Goal: Task Accomplishment & Management: Manage account settings

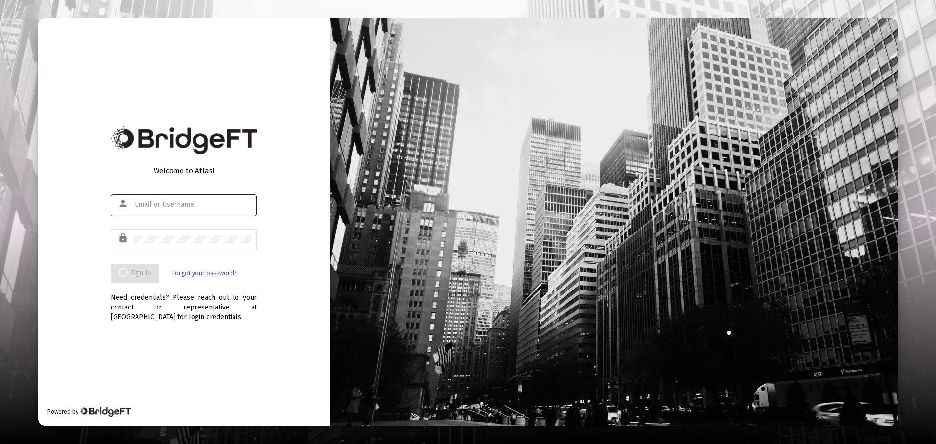
click at [189, 200] on div at bounding box center [193, 204] width 117 height 24
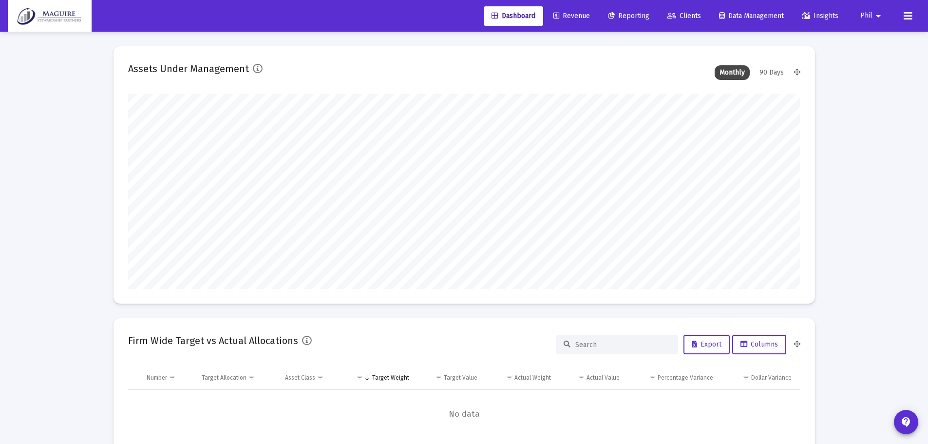
scroll to position [195, 673]
type input "[DATE]"
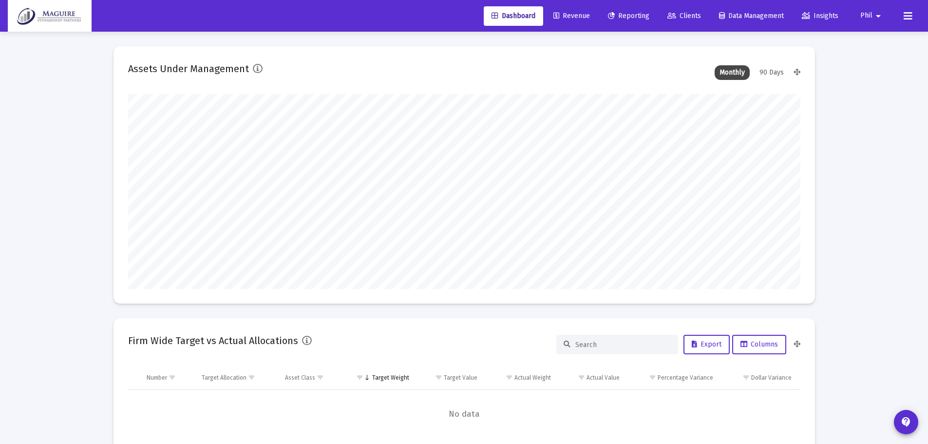
click at [620, 17] on span "Reporting" at bounding box center [628, 16] width 41 height 8
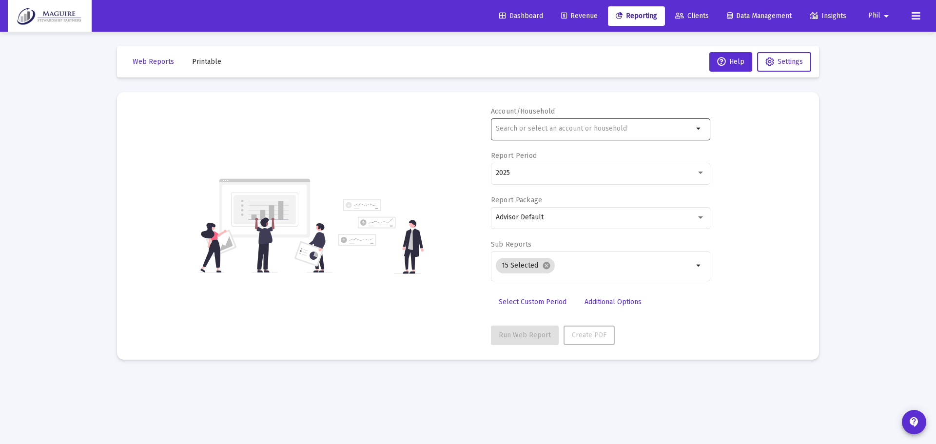
click at [564, 128] on input "text" at bounding box center [594, 129] width 197 height 8
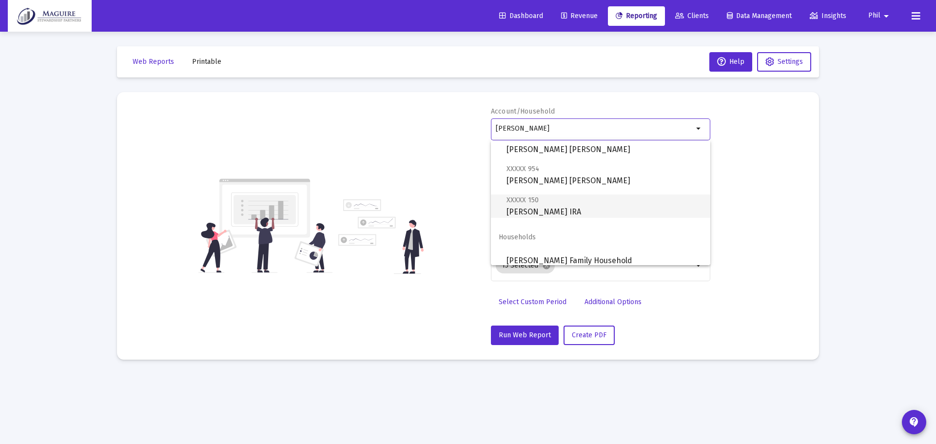
scroll to position [70, 0]
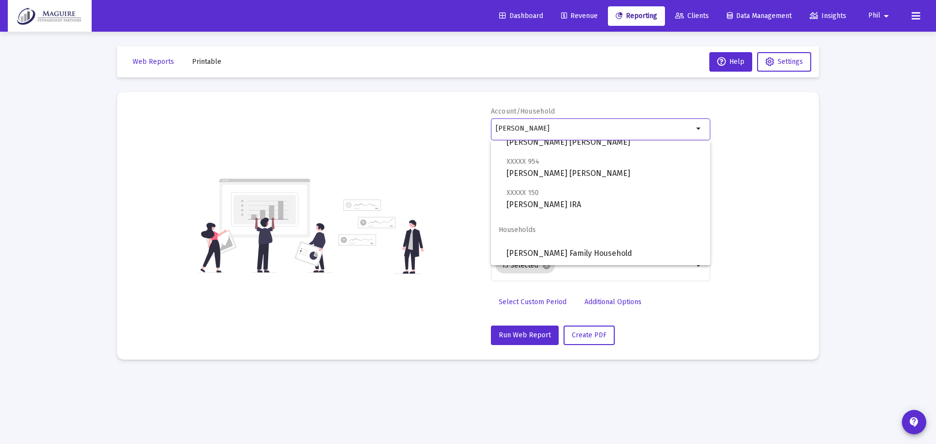
type input "[PERSON_NAME]"
click at [779, 159] on div "Account/Household [PERSON_NAME] arrow_drop_down Report Period 2025 Report Packa…" at bounding box center [468, 226] width 673 height 238
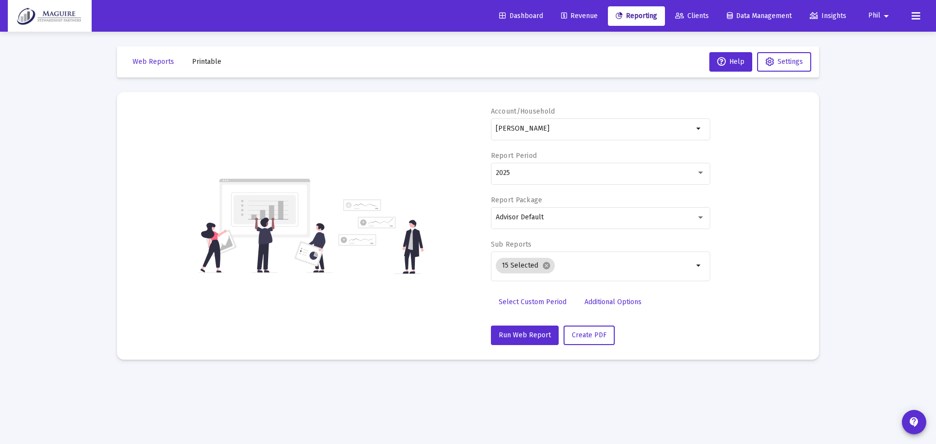
click at [699, 19] on span "Clients" at bounding box center [692, 16] width 34 height 8
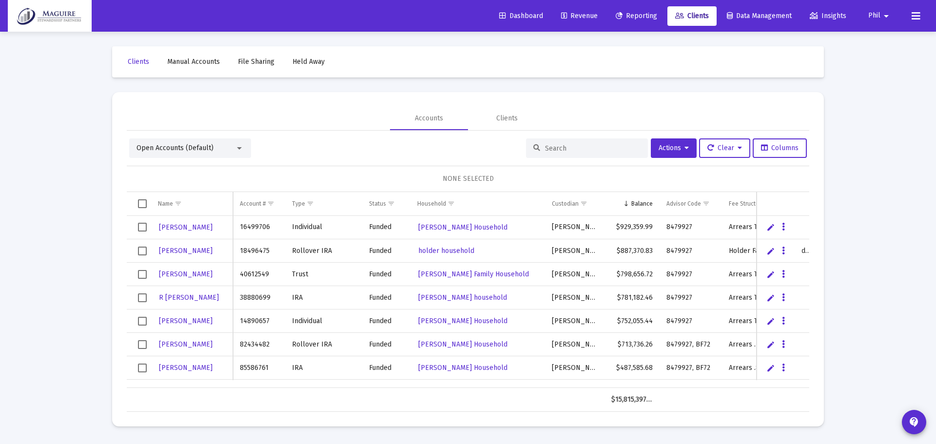
click at [568, 146] on input at bounding box center [593, 148] width 96 height 8
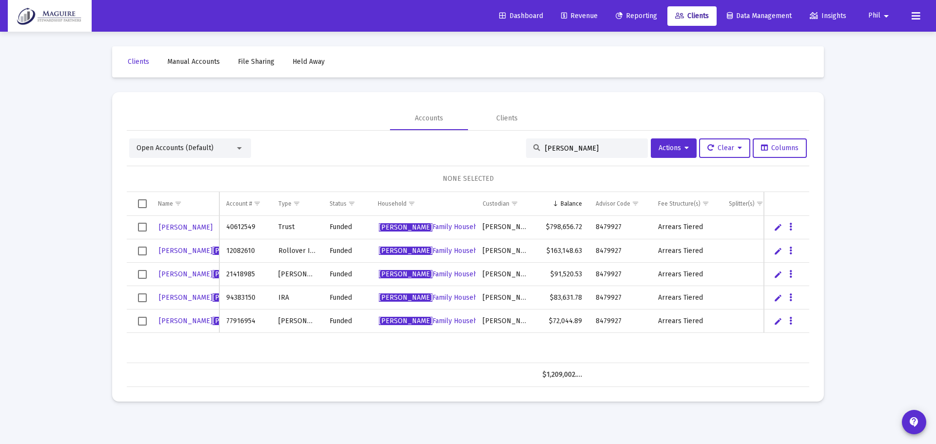
type input "[PERSON_NAME]"
click at [634, 15] on span "Reporting" at bounding box center [635, 16] width 41 height 8
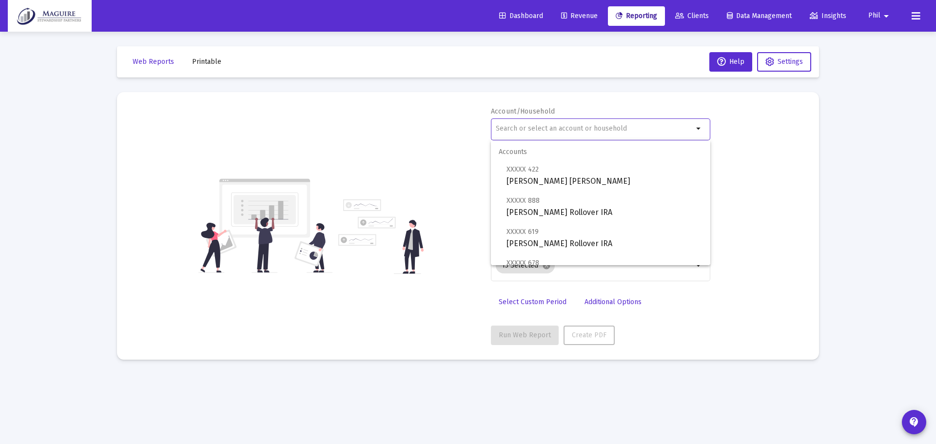
click at [555, 129] on input "text" at bounding box center [594, 129] width 197 height 8
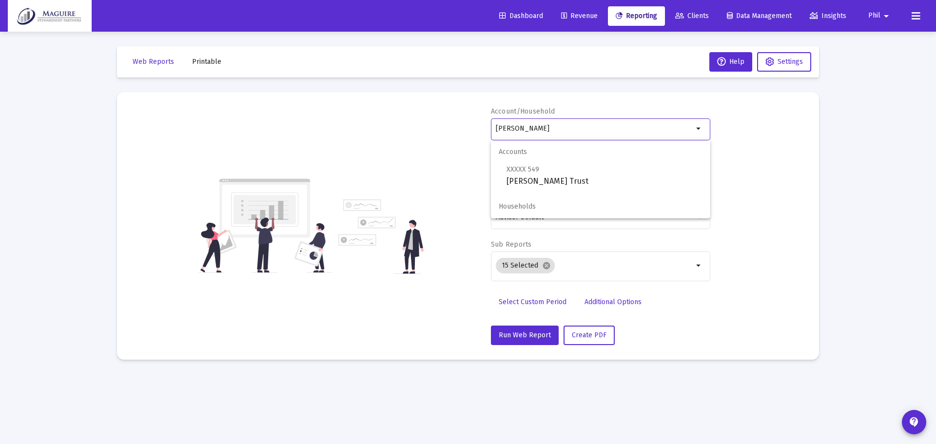
type input "[PERSON_NAME]"
click at [702, 13] on span "Clients" at bounding box center [692, 16] width 34 height 8
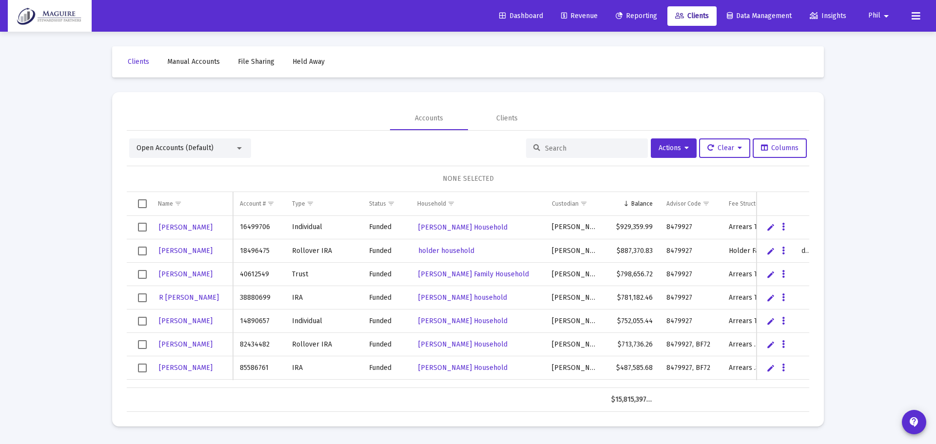
click at [237, 149] on div at bounding box center [239, 148] width 5 height 2
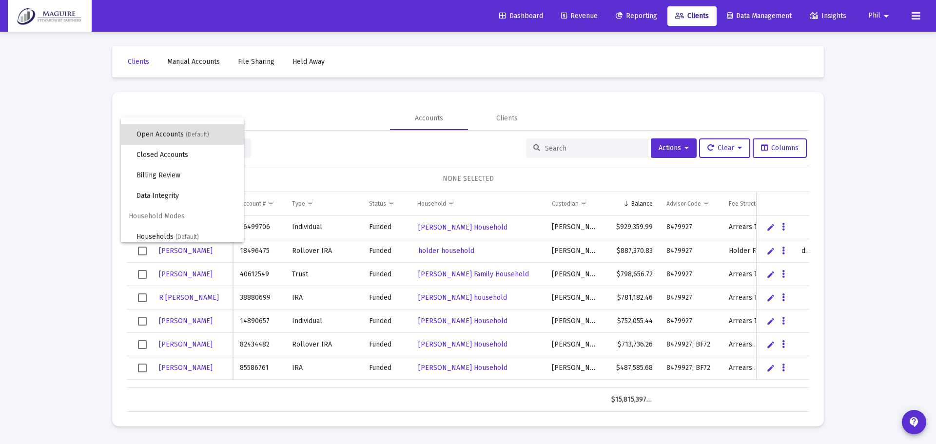
scroll to position [19, 0]
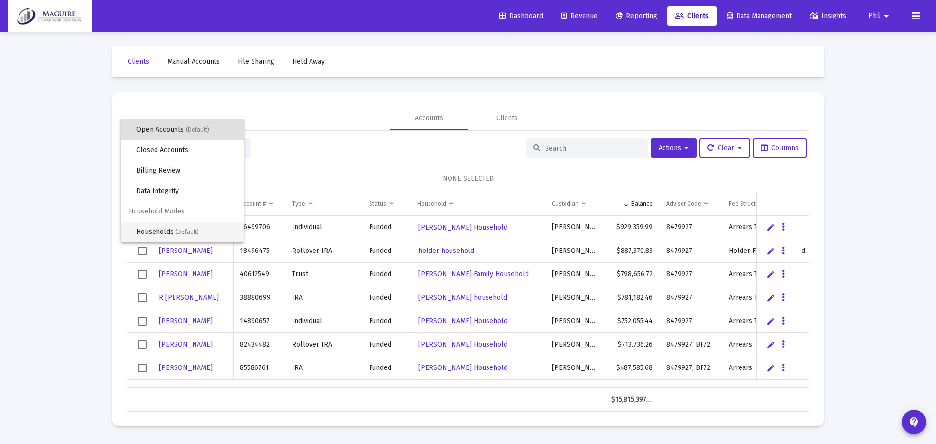
click at [179, 227] on span "Households (Default)" at bounding box center [185, 232] width 99 height 20
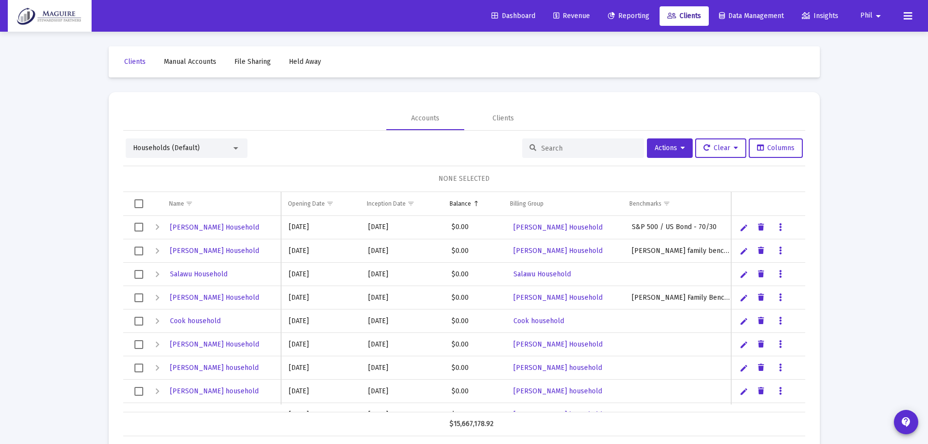
click at [578, 149] on input at bounding box center [589, 148] width 96 height 8
type input "h"
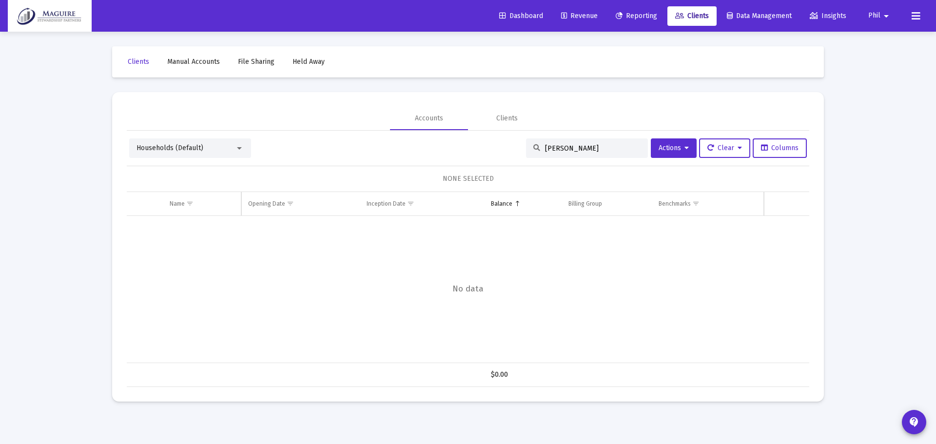
click at [245, 151] on div "Households (Default)" at bounding box center [190, 147] width 122 height 19
click at [235, 144] on div at bounding box center [239, 148] width 9 height 8
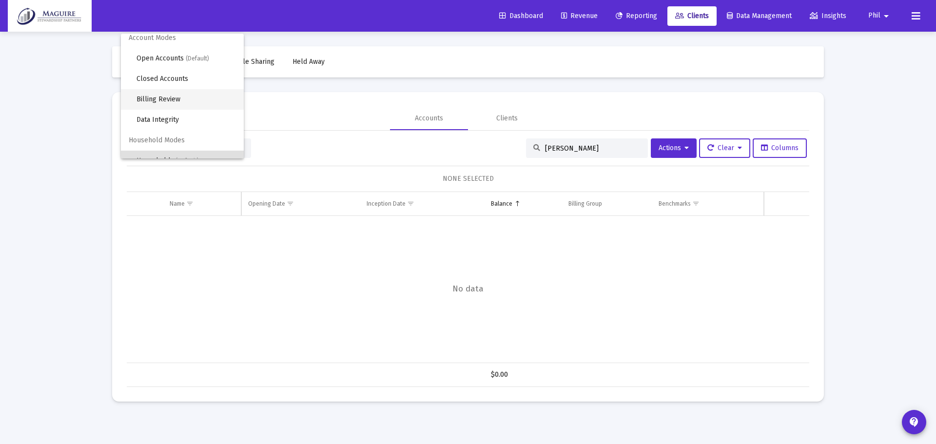
scroll to position [0, 0]
click at [192, 62] on span "(Default)" at bounding box center [197, 64] width 23 height 7
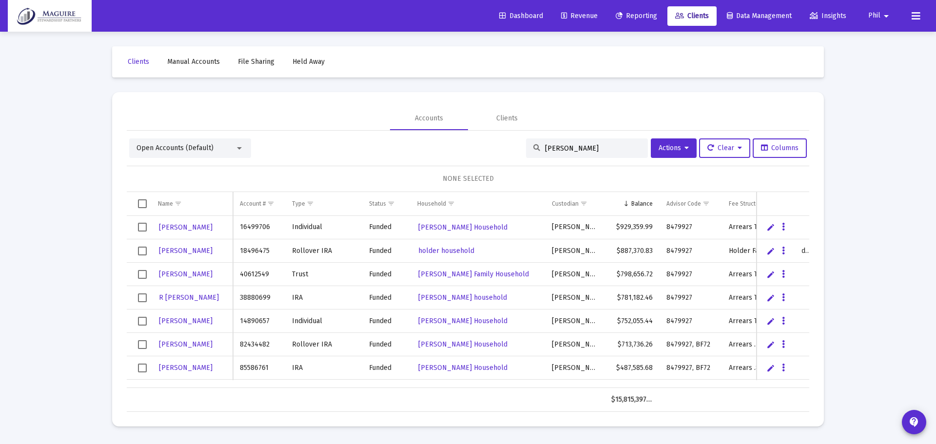
click at [564, 147] on input "[PERSON_NAME]" at bounding box center [593, 148] width 96 height 8
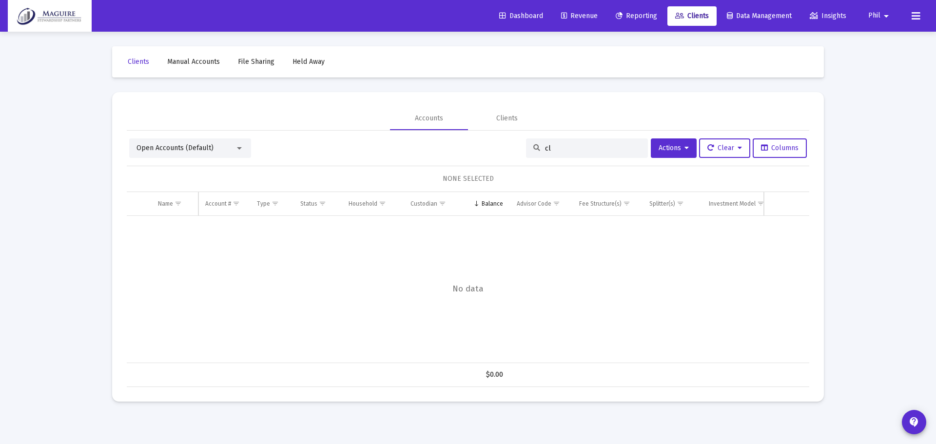
type input "c"
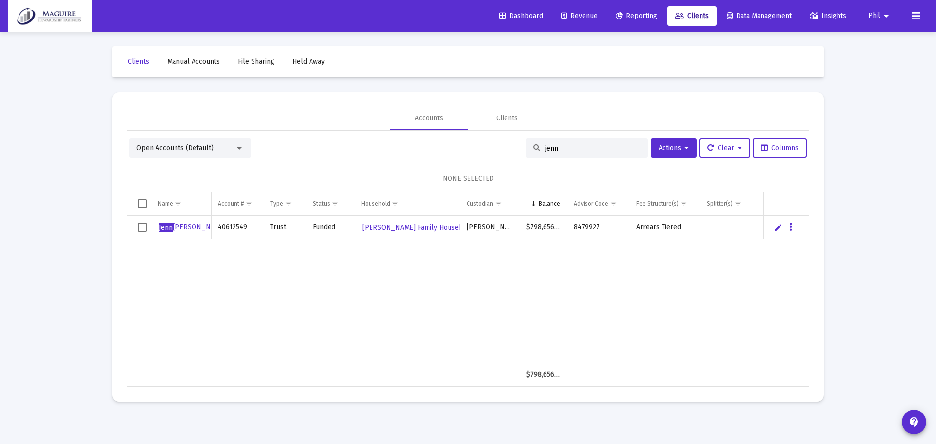
type input "jenn"
click at [139, 228] on span "Select row" at bounding box center [142, 227] width 9 height 9
click at [671, 149] on span "Actions" at bounding box center [673, 148] width 30 height 8
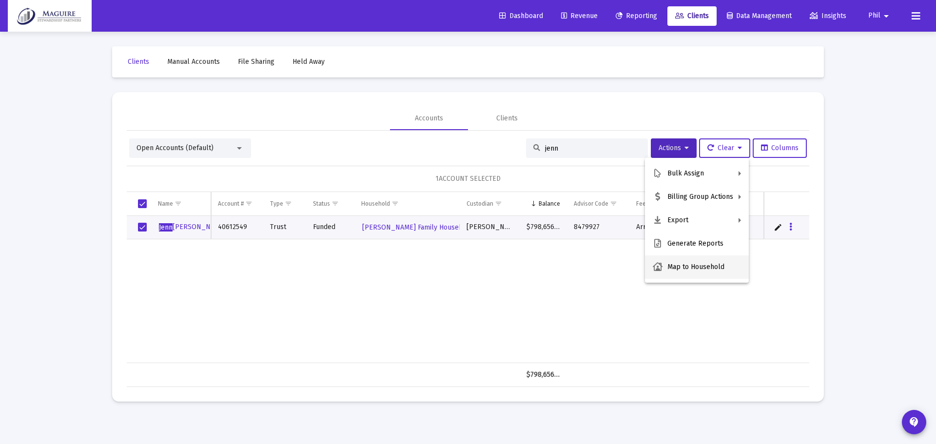
click at [687, 273] on button "Map to Household" at bounding box center [697, 266] width 104 height 23
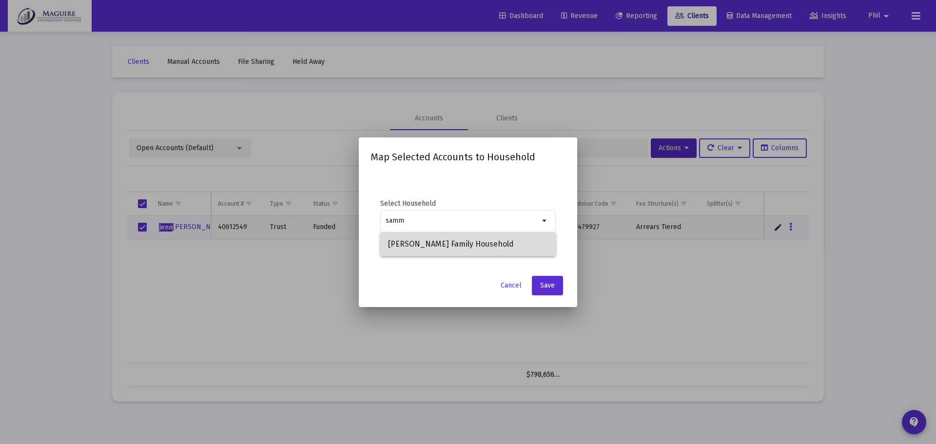
click at [474, 244] on span "[PERSON_NAME] Family Household" at bounding box center [468, 243] width 160 height 23
type input "[PERSON_NAME] Family Household"
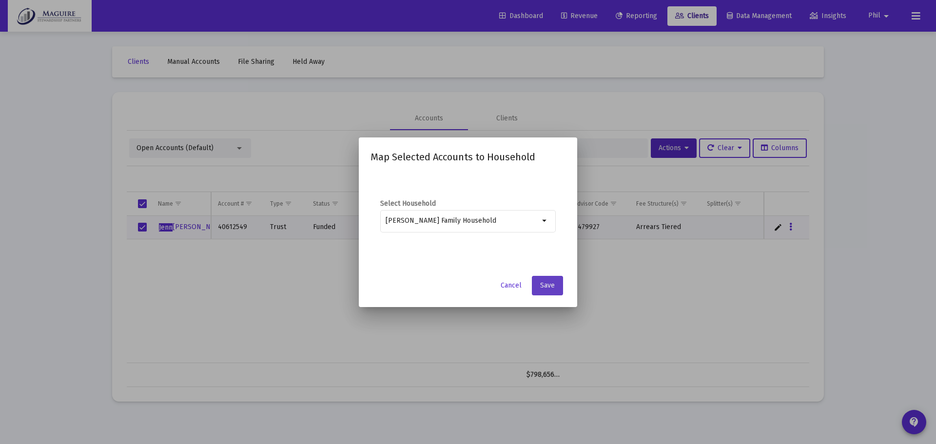
click at [554, 286] on span "Save" at bounding box center [547, 285] width 15 height 8
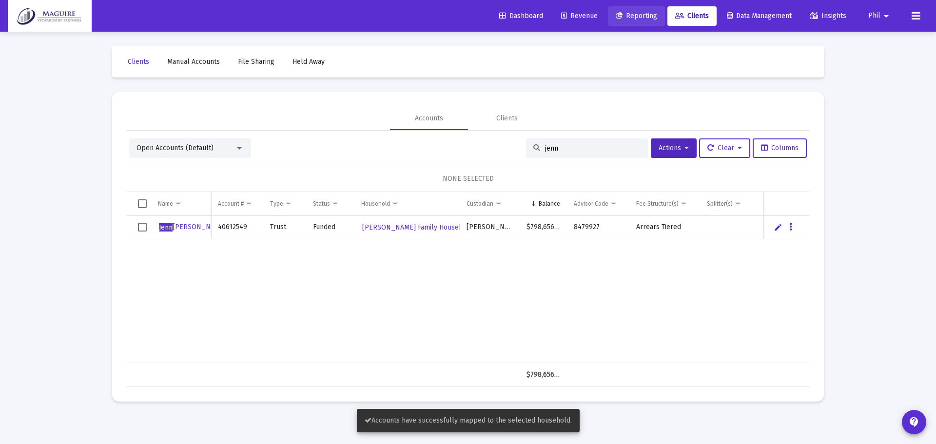
click at [630, 17] on span "Reporting" at bounding box center [635, 16] width 41 height 8
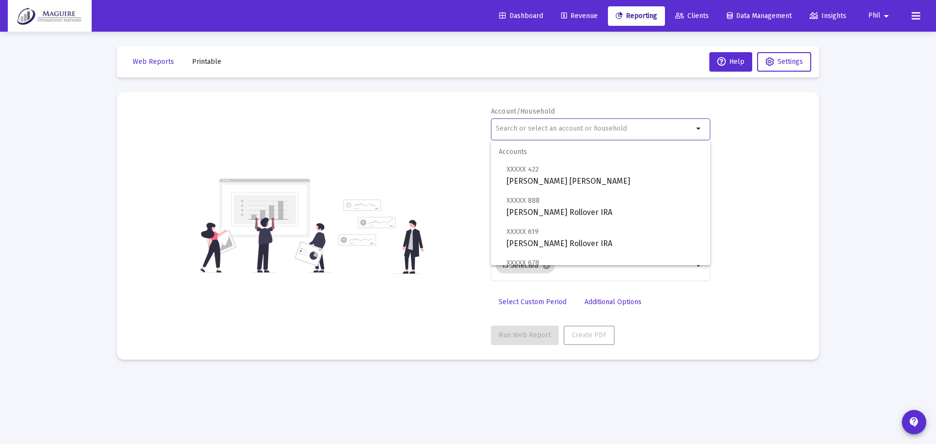
click at [553, 126] on input "text" at bounding box center [594, 129] width 197 height 8
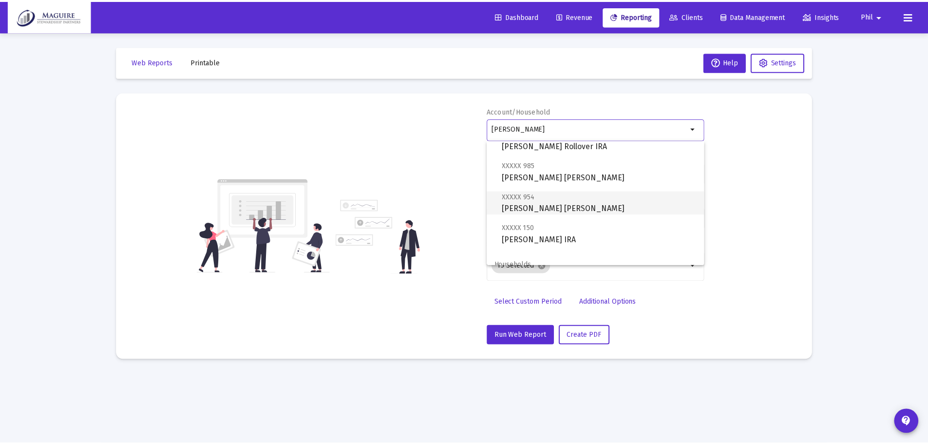
scroll to position [70, 0]
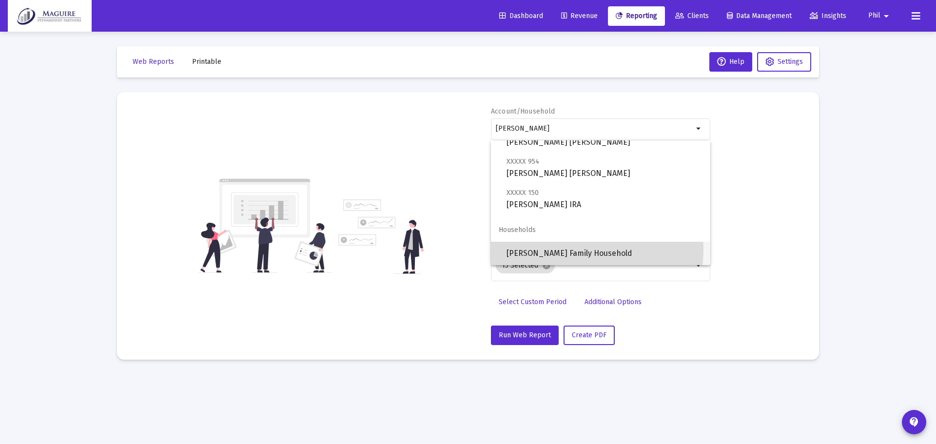
click at [551, 249] on span "[PERSON_NAME] Family Household" at bounding box center [604, 253] width 196 height 23
type input "[PERSON_NAME] Family Household"
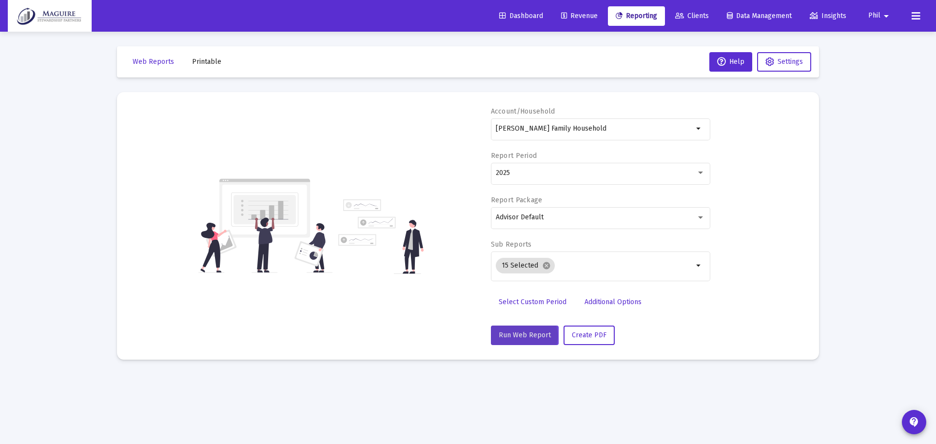
click at [519, 336] on span "Run Web Report" at bounding box center [525, 335] width 52 height 8
select select "View all"
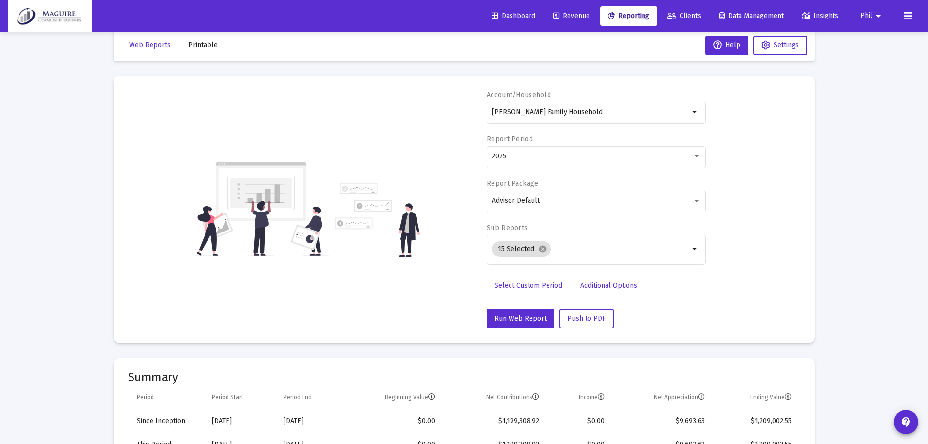
scroll to position [0, 0]
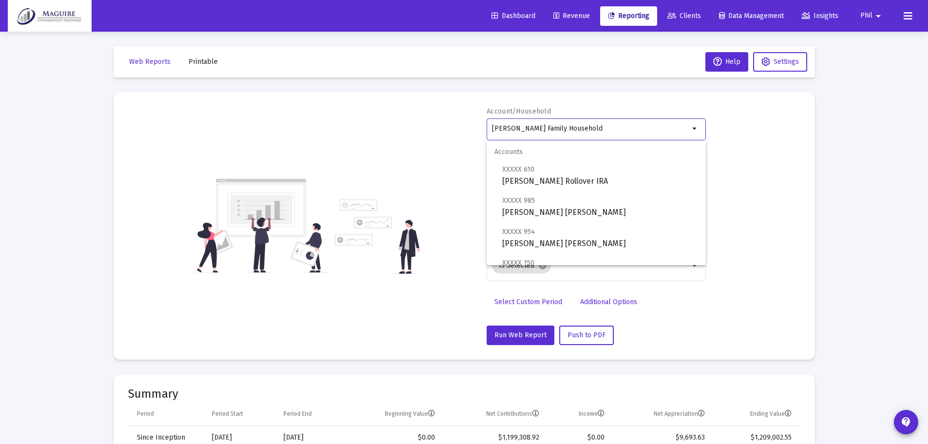
click at [671, 128] on input "[PERSON_NAME] Family Household" at bounding box center [590, 129] width 197 height 8
drag, startPoint x: 665, startPoint y: 128, endPoint x: 511, endPoint y: 126, distance: 154.5
click at [514, 126] on input "[PERSON_NAME] Family Household" at bounding box center [590, 129] width 197 height 8
type input "S"
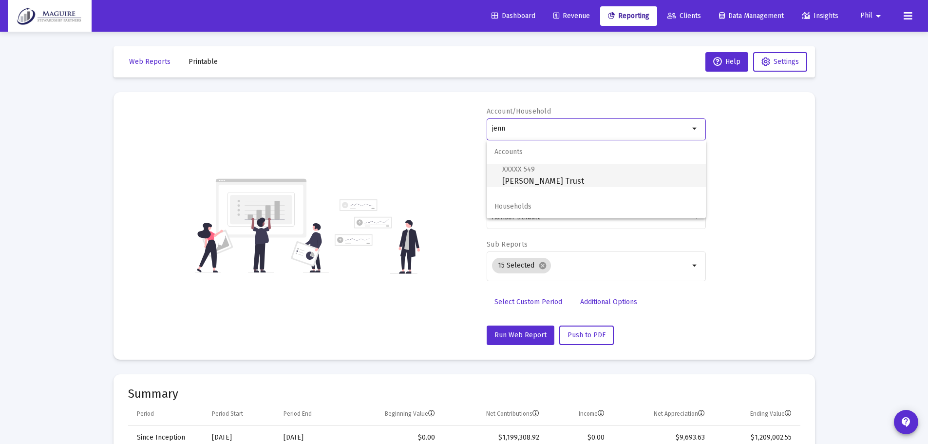
click at [519, 178] on span "XXXXX 549 [PERSON_NAME] Trust" at bounding box center [600, 175] width 196 height 24
type input "[PERSON_NAME] Trust"
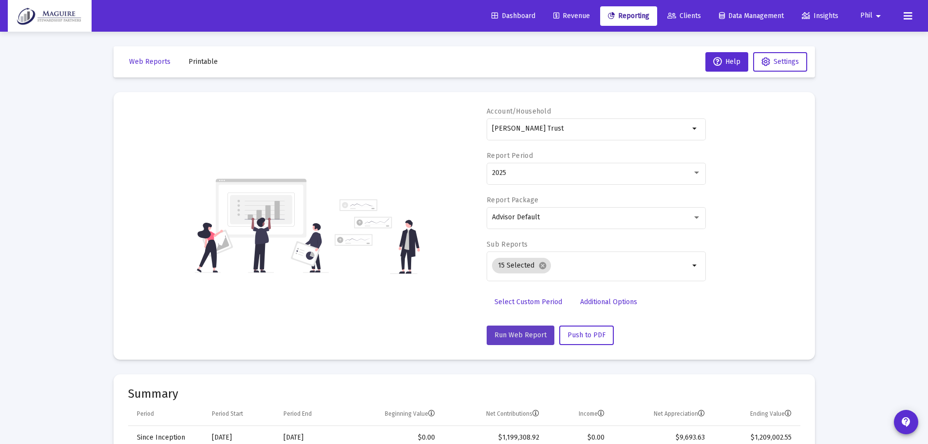
click at [530, 335] on span "Run Web Report" at bounding box center [521, 335] width 52 height 8
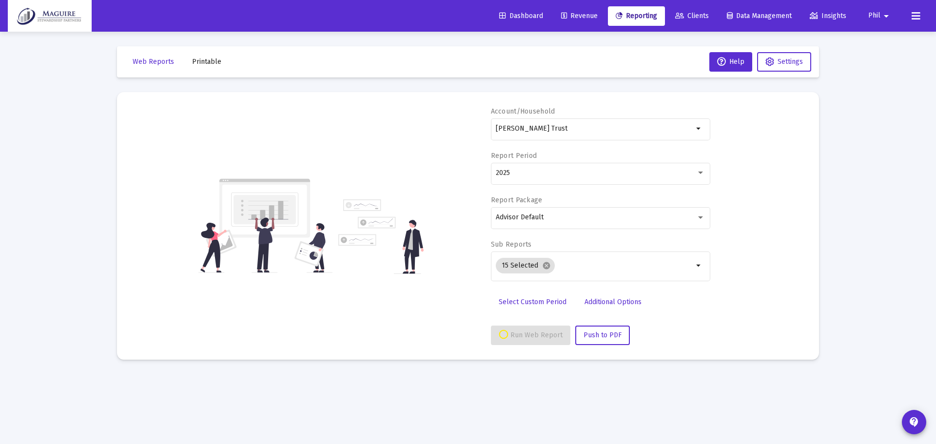
select select "View all"
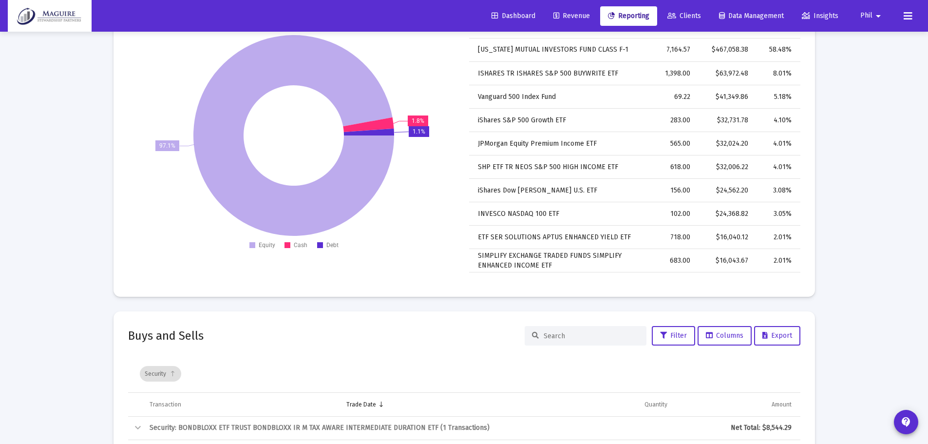
scroll to position [1852, 0]
